Goal: Task Accomplishment & Management: Manage account settings

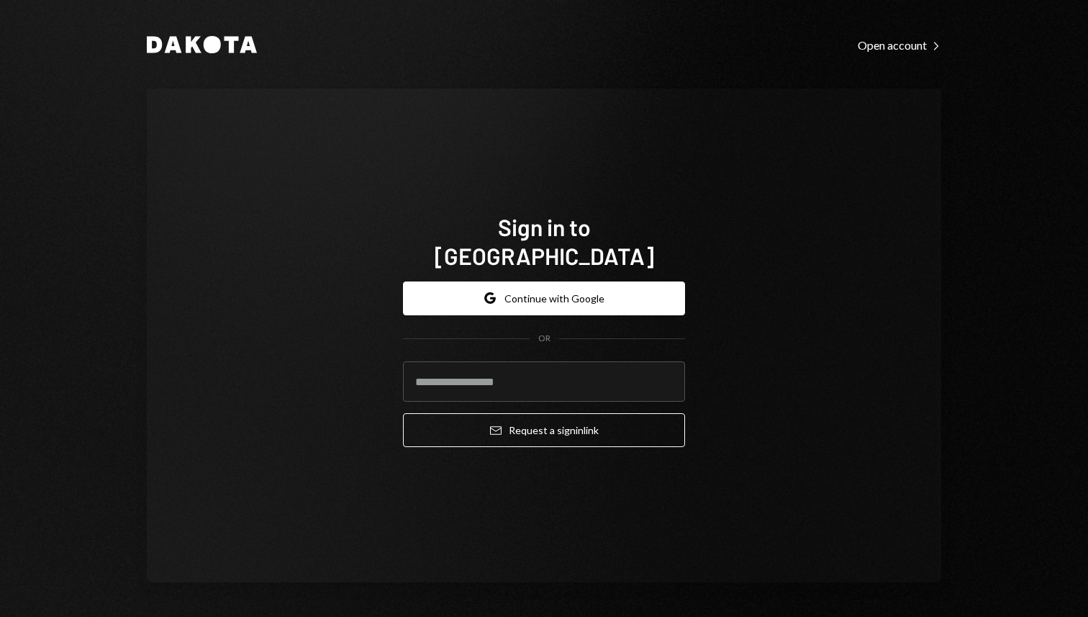
click at [331, 366] on div "Sign in to [GEOGRAPHIC_DATA] Google Continue with Google OR Email Request a sig…" at bounding box center [544, 336] width 794 height 494
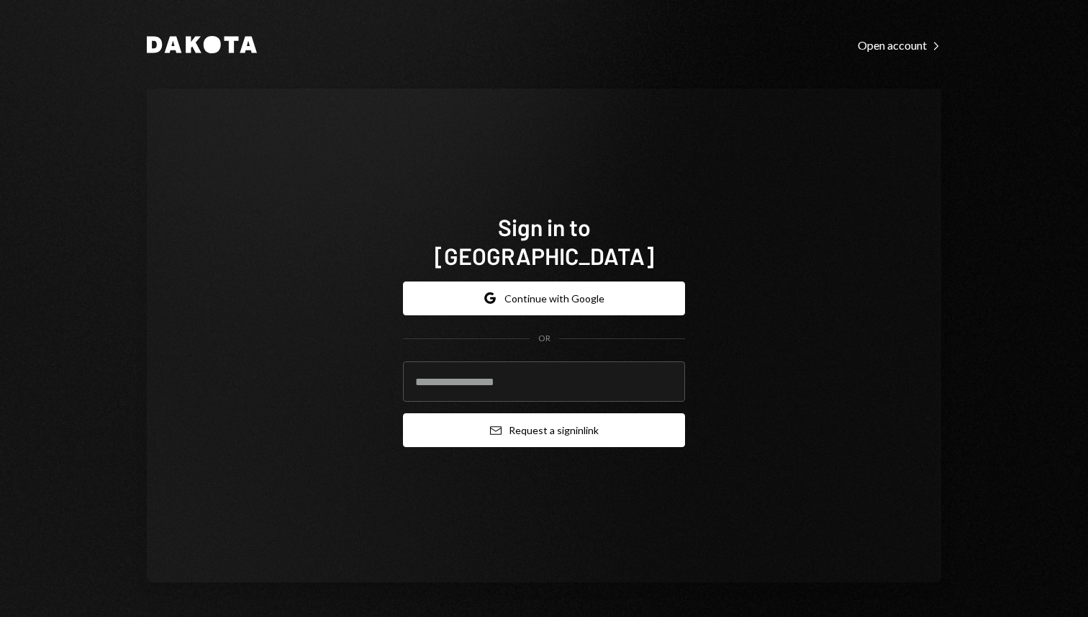
click at [527, 418] on button "Email Request a sign in link" at bounding box center [544, 430] width 282 height 34
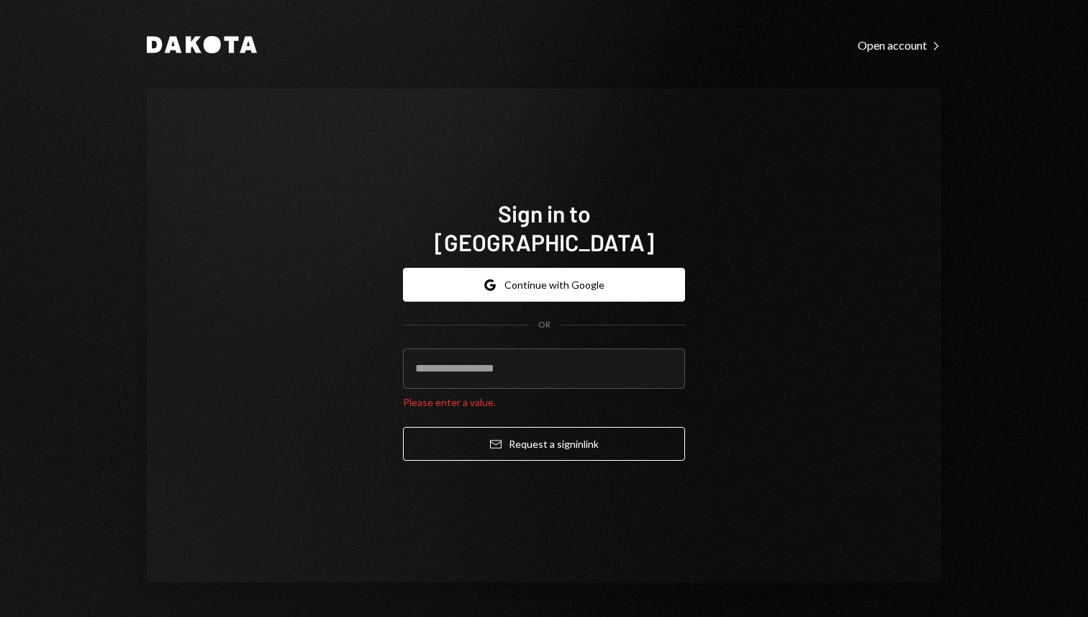
type input "**********"
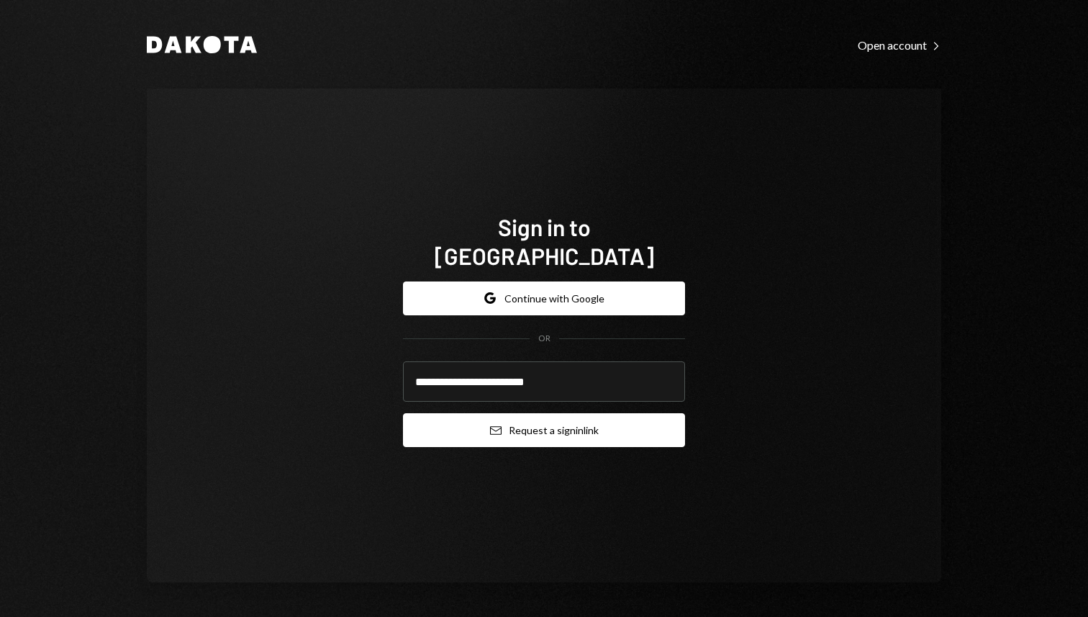
click at [542, 425] on button "Email Request a sign in link" at bounding box center [544, 430] width 282 height 34
